Goal: Information Seeking & Learning: Learn about a topic

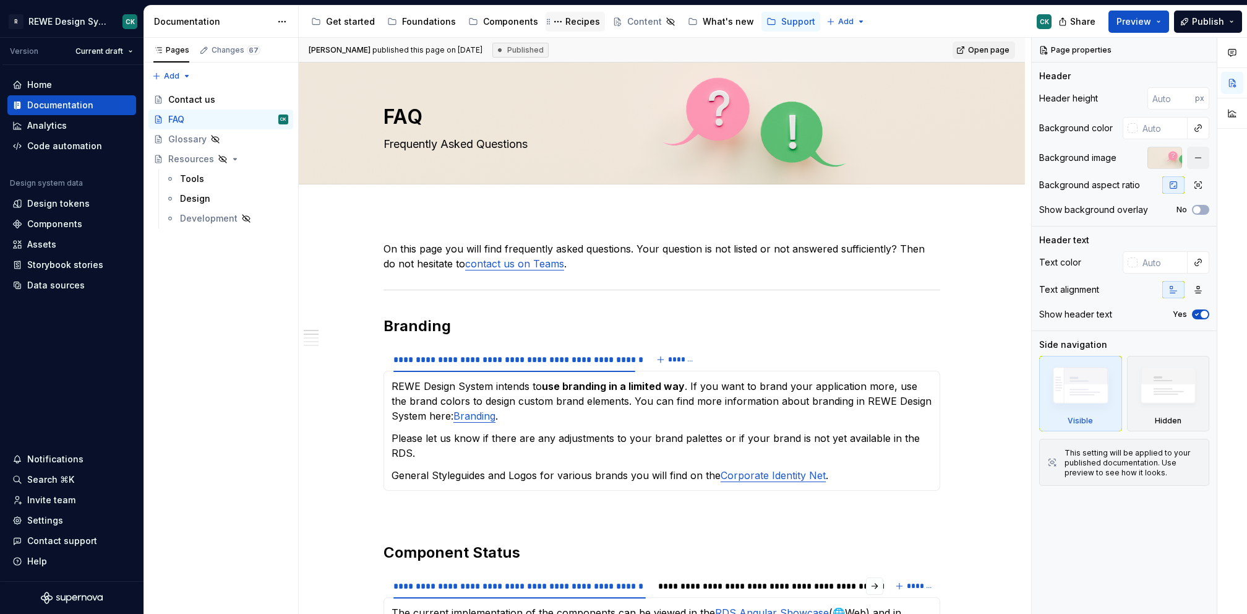
click at [573, 20] on div "Recipes" at bounding box center [582, 21] width 35 height 12
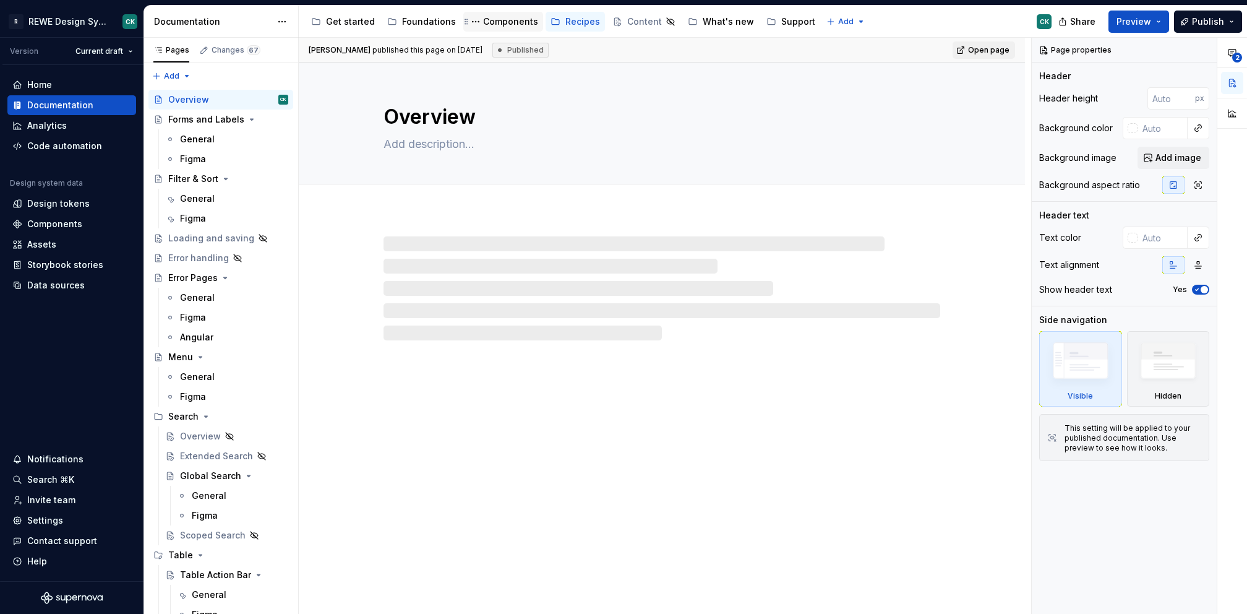
click at [497, 19] on div "Components" at bounding box center [510, 21] width 55 height 12
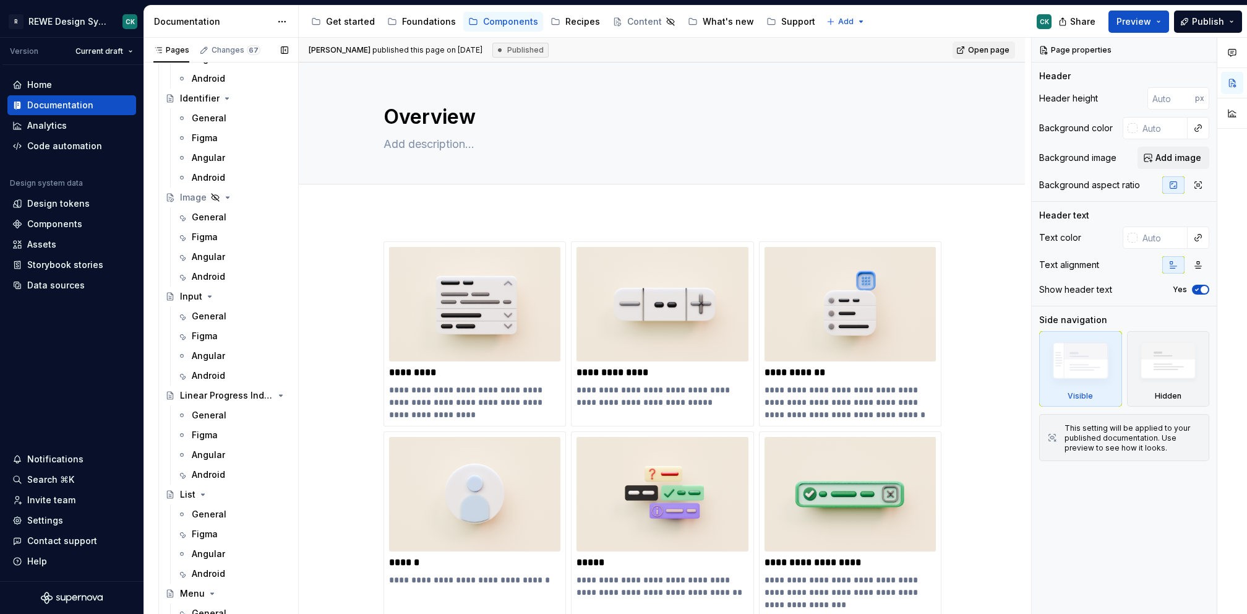
scroll to position [2977, 0]
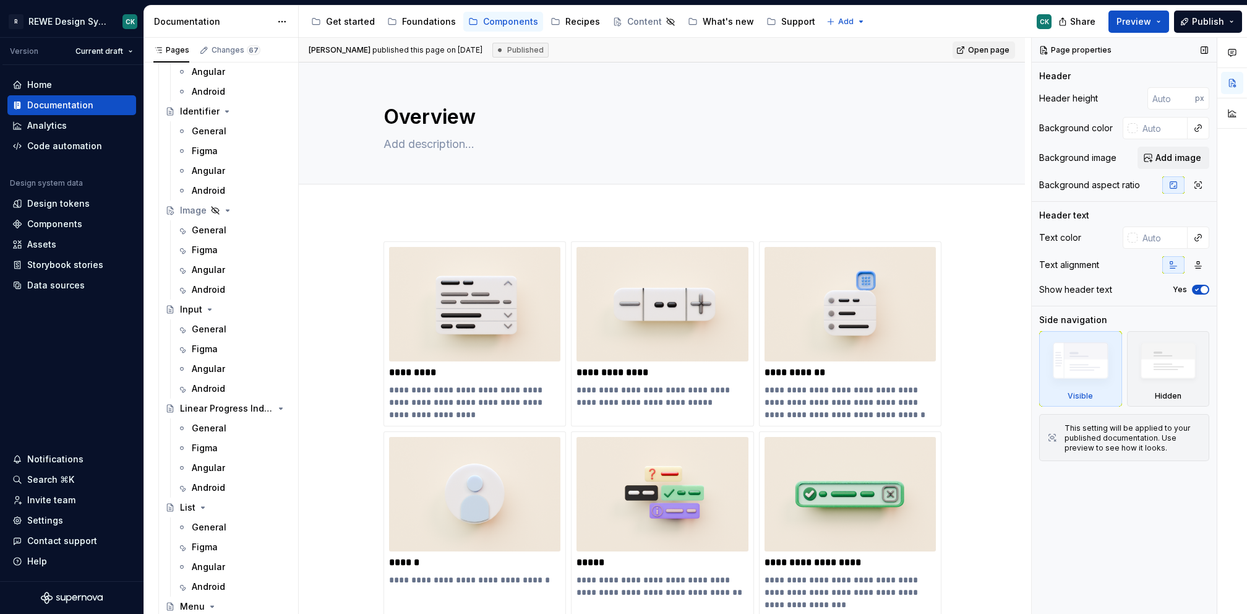
drag, startPoint x: 207, startPoint y: 229, endPoint x: 1058, endPoint y: 181, distance: 851.9
click at [207, 229] on div "General" at bounding box center [209, 230] width 35 height 12
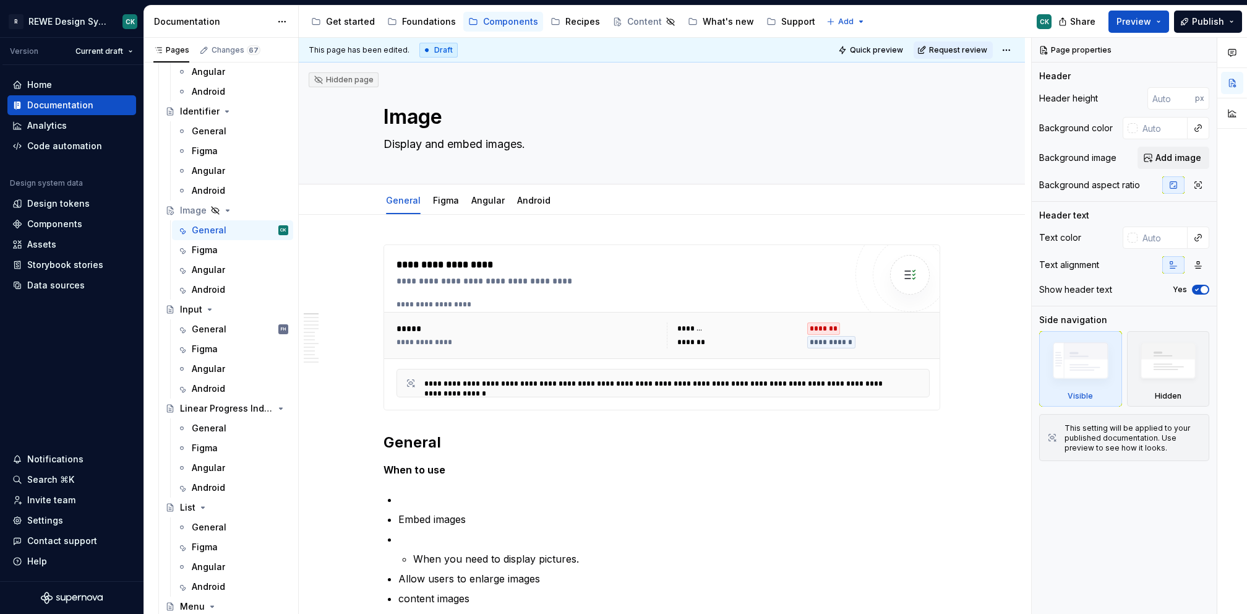
type textarea "*"
